Goal: Task Accomplishment & Management: Manage account settings

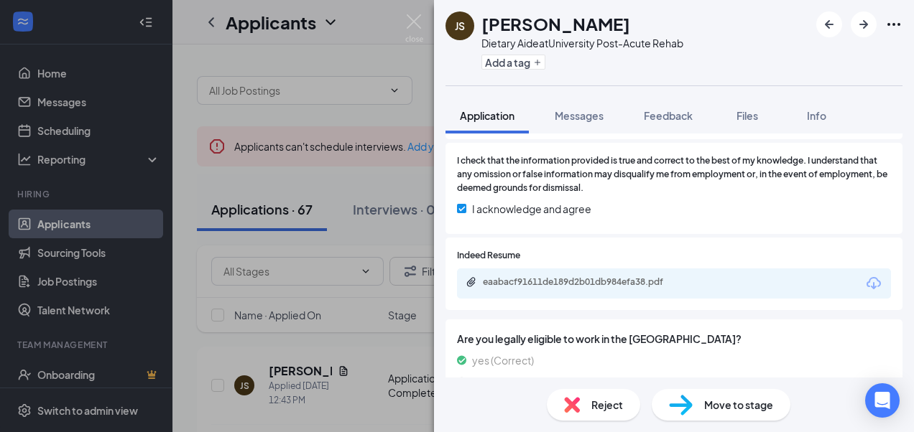
scroll to position [850, 0]
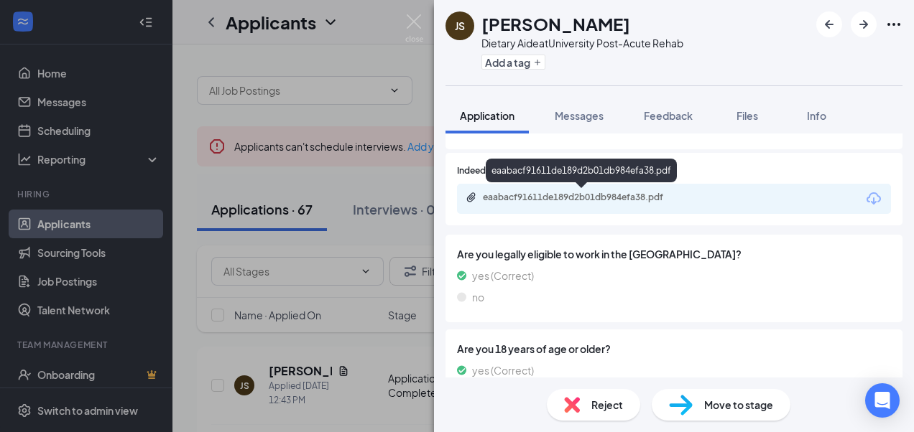
click at [544, 200] on div "eaabacf91611de189d2b01db984efa38.pdf" at bounding box center [583, 197] width 201 height 11
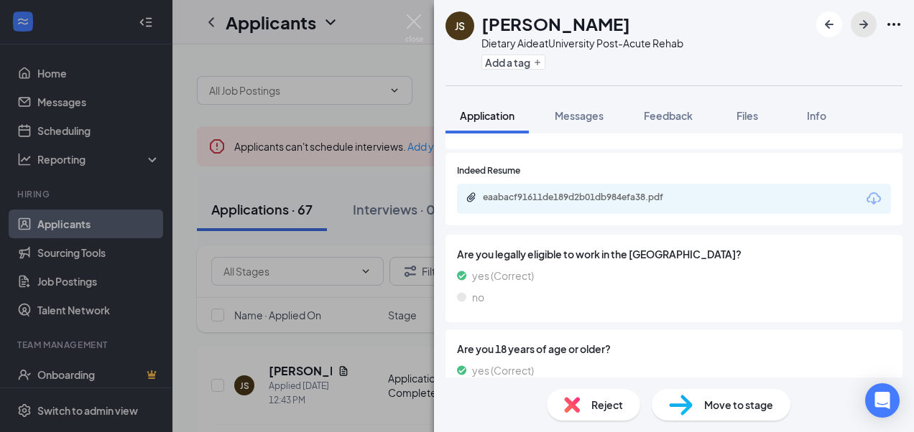
click at [859, 19] on icon "ArrowRight" at bounding box center [863, 24] width 17 height 17
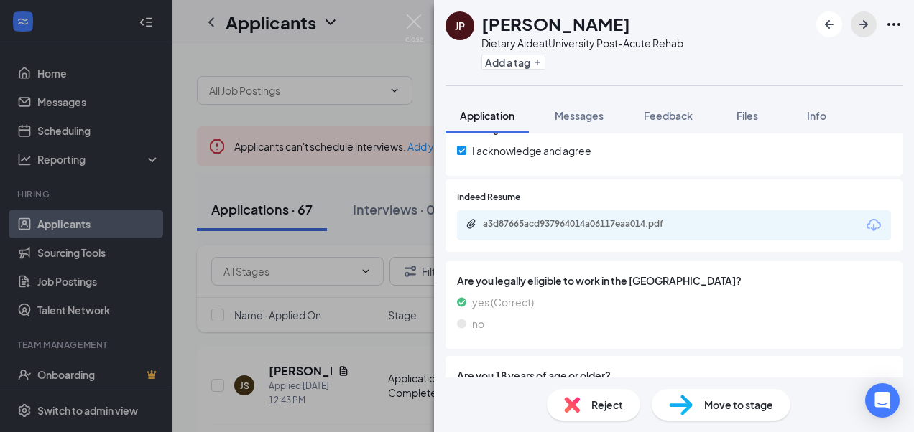
scroll to position [826, 0]
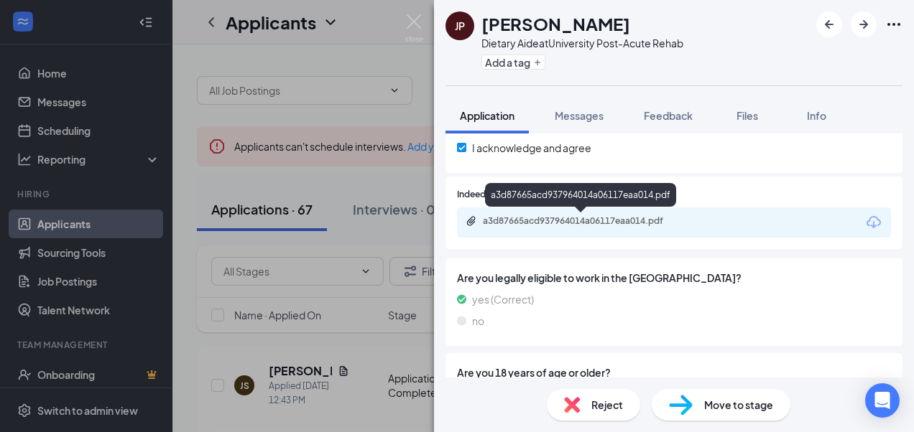
click at [519, 221] on div "a3d87665acd937964014a06117eaa014.pdf" at bounding box center [583, 220] width 201 height 11
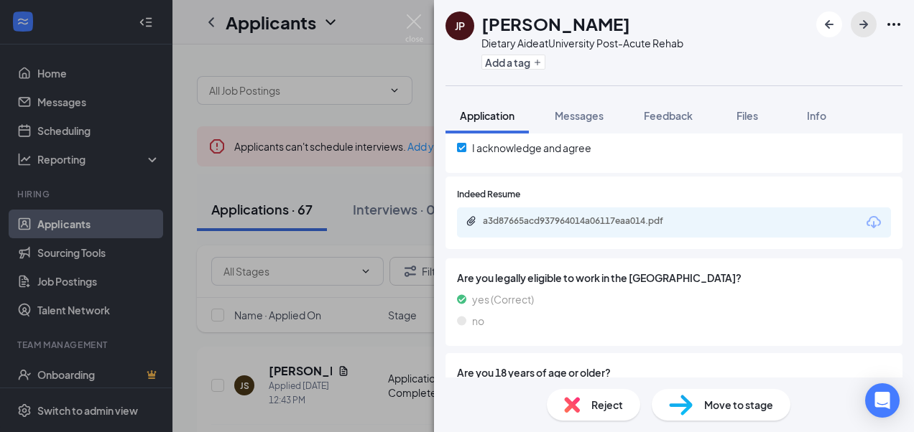
click at [865, 22] on icon "ArrowRight" at bounding box center [863, 24] width 17 height 17
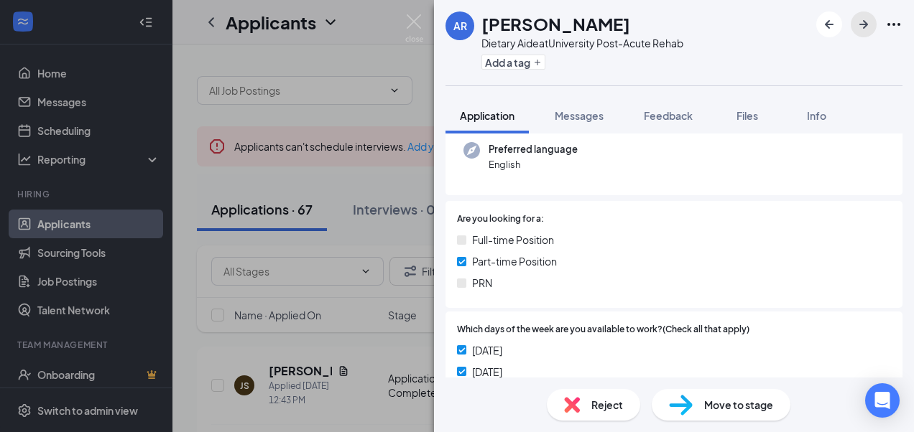
scroll to position [263, 0]
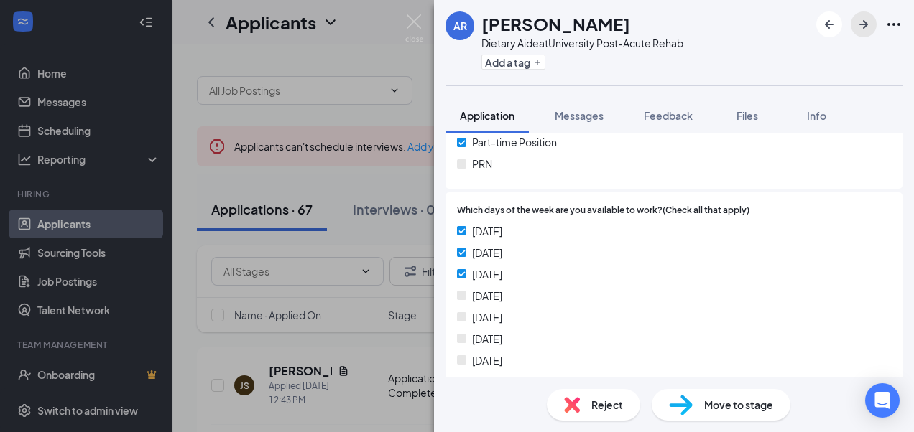
click at [867, 19] on icon "ArrowRight" at bounding box center [863, 24] width 17 height 17
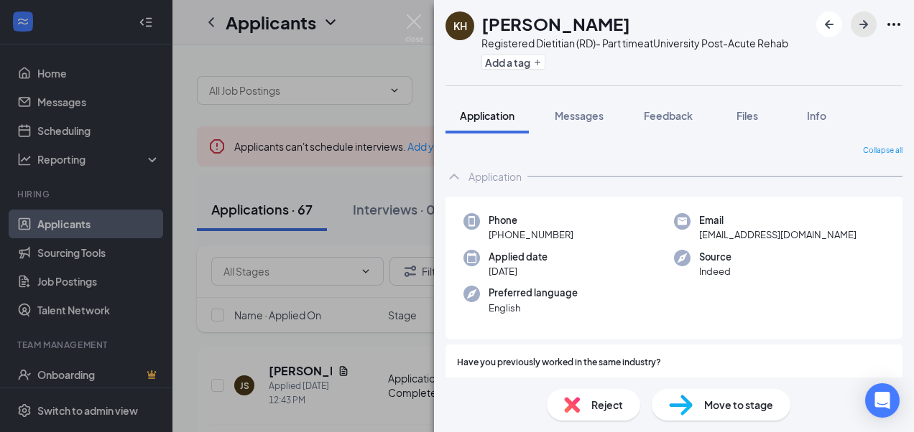
click at [868, 17] on icon "ArrowRight" at bounding box center [863, 24] width 17 height 17
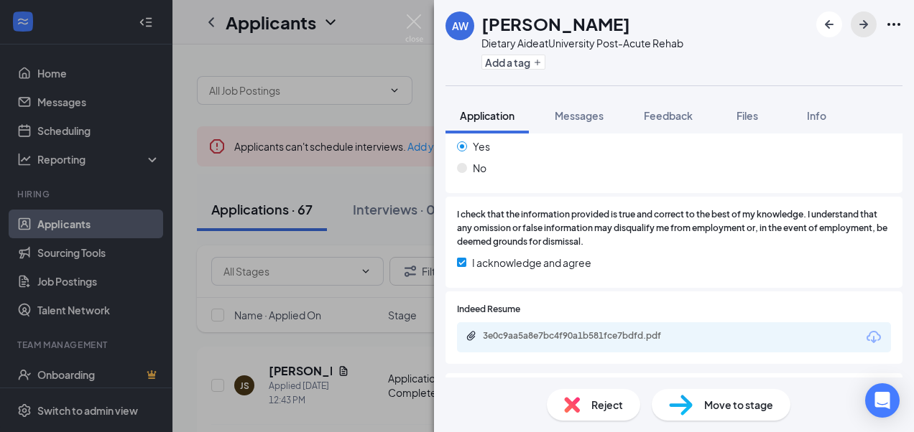
scroll to position [715, 0]
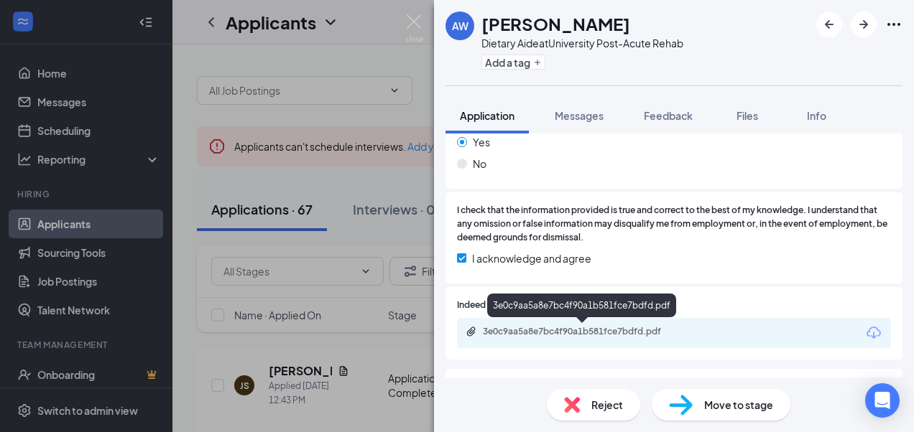
click at [496, 330] on div "3e0c9aa5a8e7bc4f90a1b581fce7bdfd.pdf" at bounding box center [583, 331] width 201 height 11
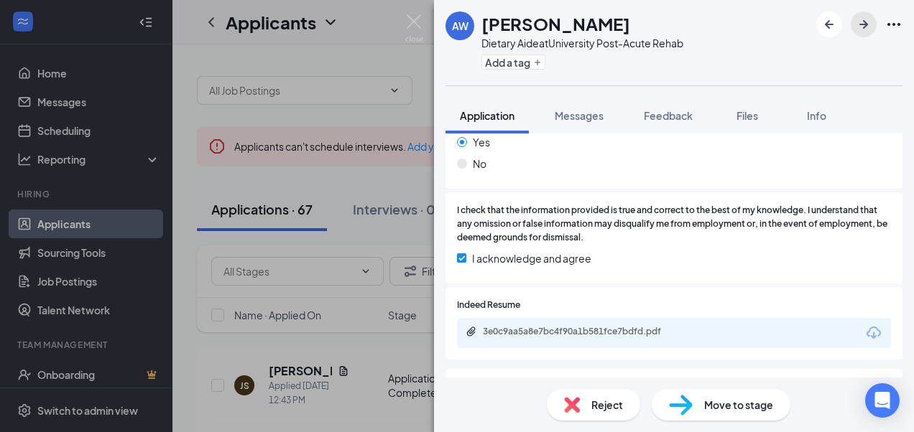
click at [858, 23] on icon "ArrowRight" at bounding box center [863, 24] width 17 height 17
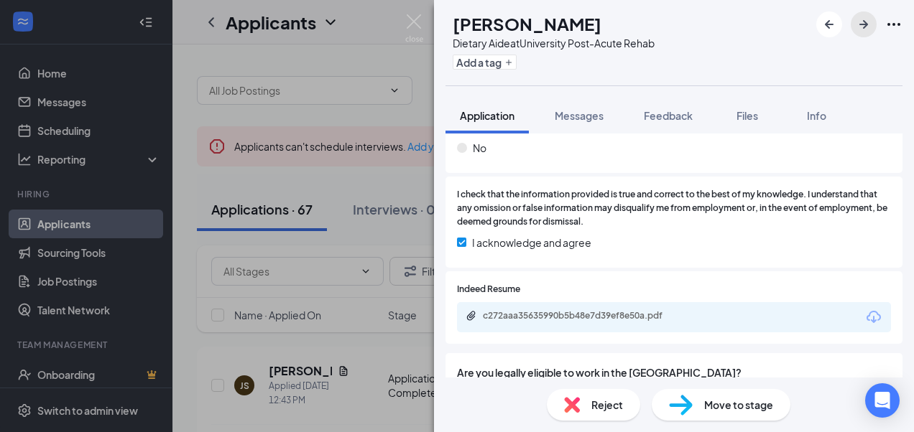
scroll to position [742, 0]
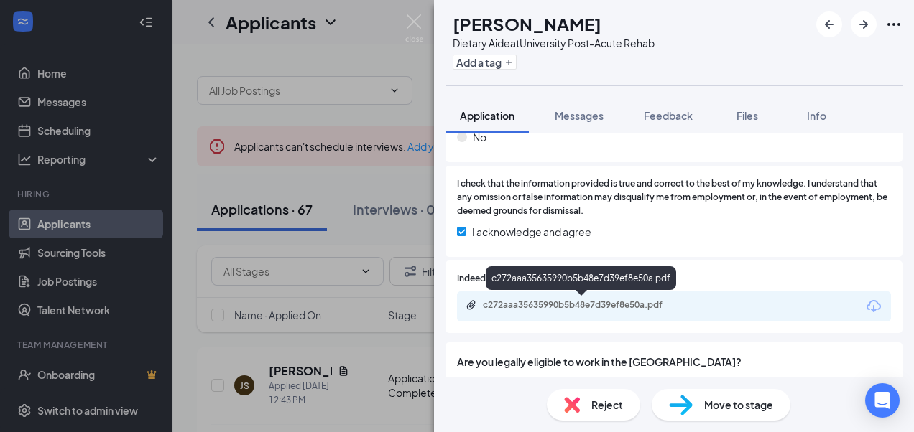
click at [526, 305] on div "c272aaa35635990b5b48e7d39ef8e50a.pdf" at bounding box center [583, 304] width 201 height 11
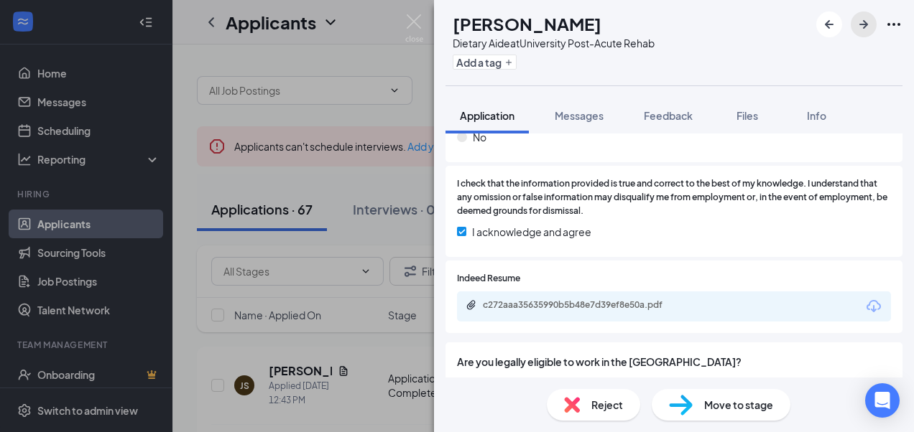
click at [863, 28] on icon "ArrowRight" at bounding box center [863, 24] width 9 height 9
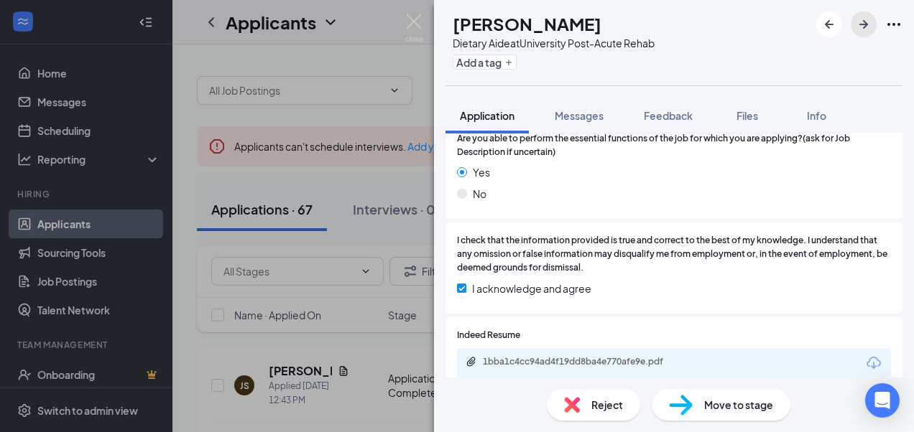
scroll to position [754, 0]
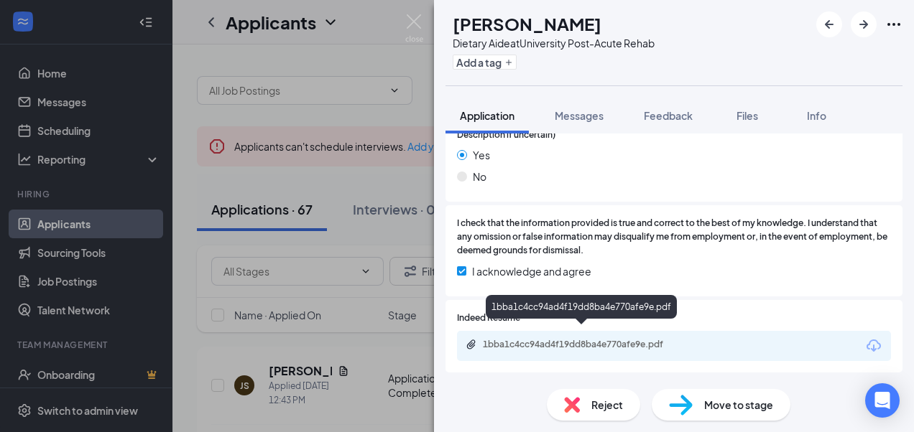
click at [529, 339] on div "1bba1c4cc94ad4f19dd8ba4e770afe9e.pdf" at bounding box center [583, 344] width 201 height 11
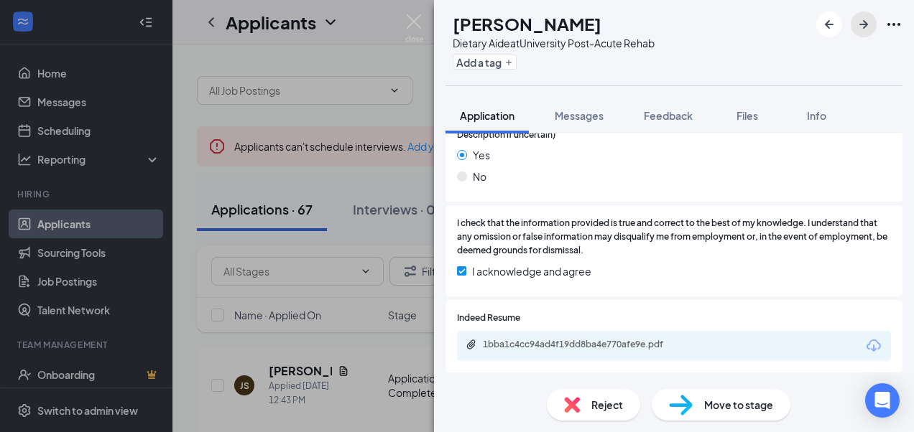
click at [866, 30] on icon "ArrowRight" at bounding box center [863, 24] width 17 height 17
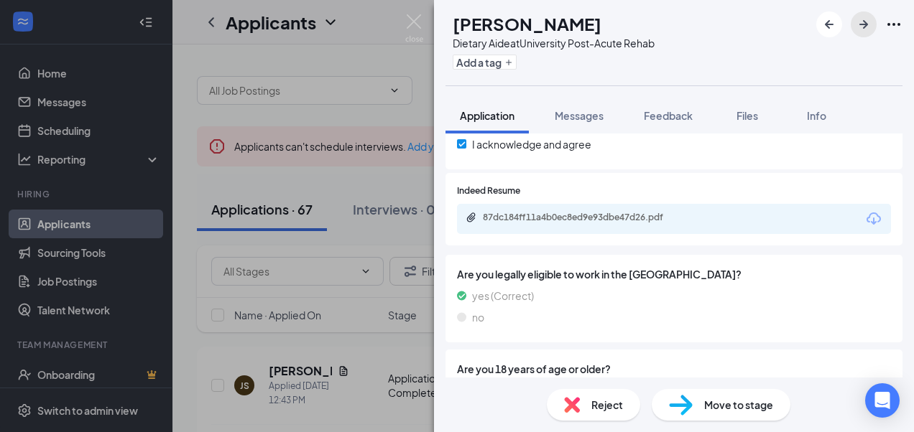
scroll to position [850, 0]
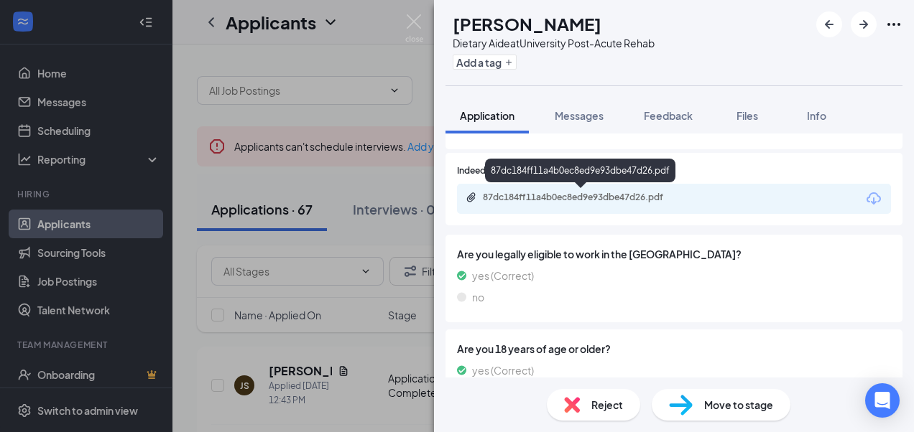
click at [531, 192] on div "87dc184ff11a4b0ec8ed9e93dbe47d26.pdf" at bounding box center [583, 197] width 201 height 11
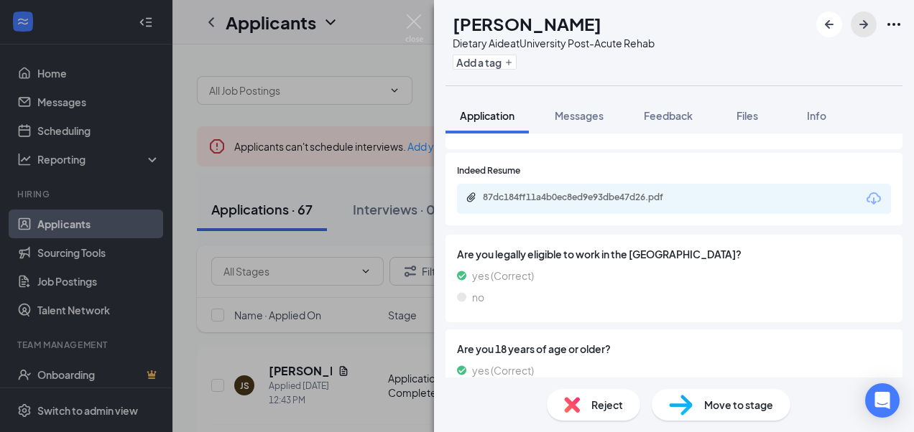
click at [868, 27] on icon "ArrowRight" at bounding box center [863, 24] width 17 height 17
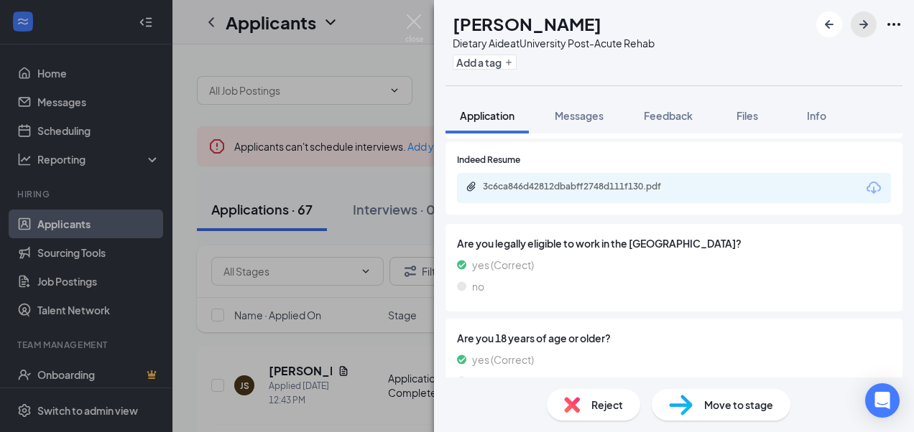
scroll to position [873, 0]
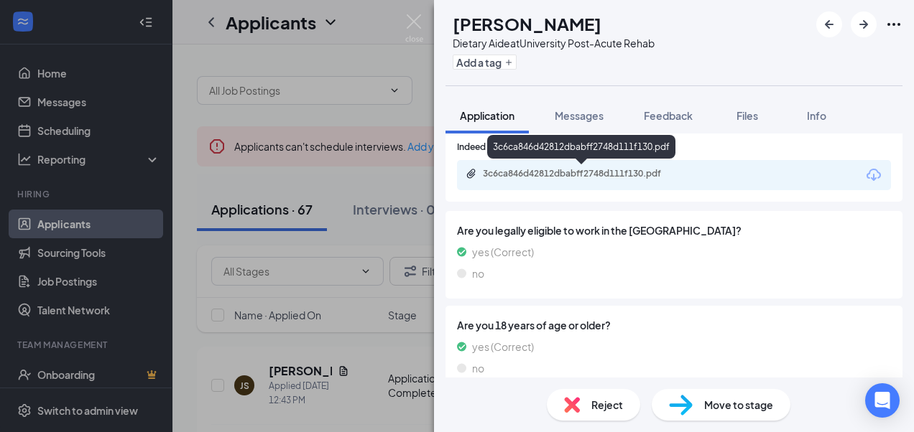
click at [547, 170] on div "3c6ca846d42812dbabff2748d111f130.pdf" at bounding box center [583, 173] width 201 height 11
